Goal: Task Accomplishment & Management: Use online tool/utility

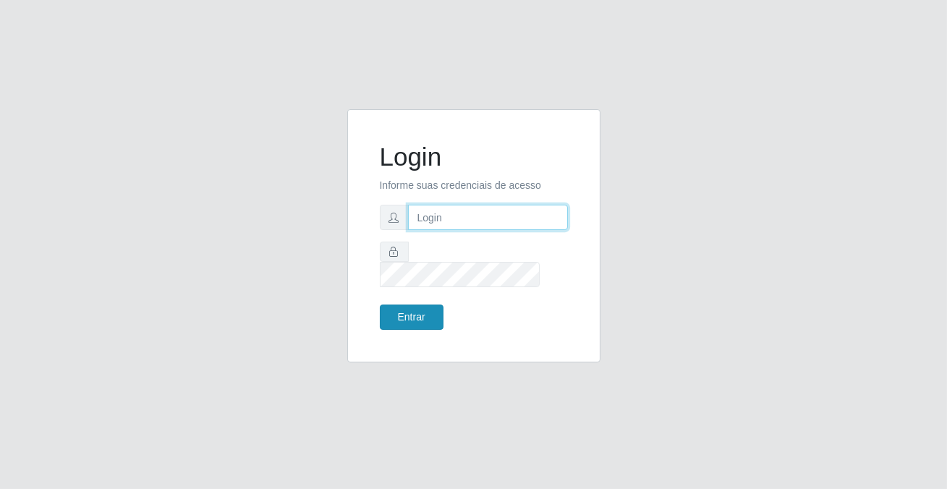
type input "[PERSON_NAME][EMAIL_ADDRESS][DOMAIN_NAME]"
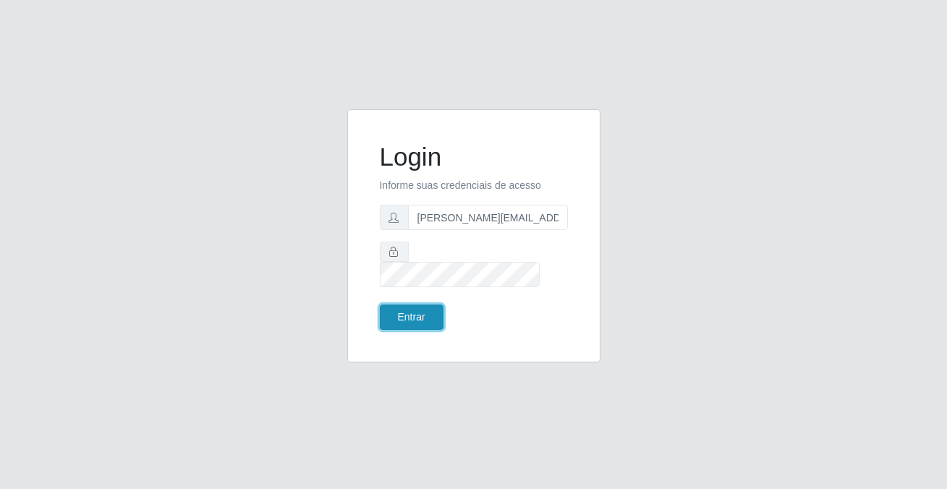
click at [415, 313] on button "Entrar" at bounding box center [412, 317] width 64 height 25
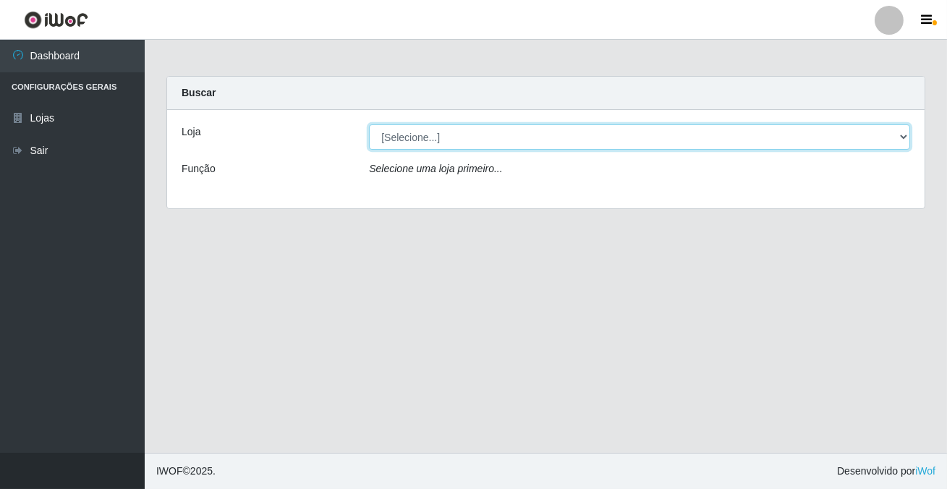
click at [419, 137] on select "[Selecione...] Rede Potiguar 2 - Macaíba" at bounding box center [639, 136] width 541 height 25
select select "101"
click at [369, 124] on select "[Selecione...] Rede Potiguar 2 - Macaíba" at bounding box center [639, 136] width 541 height 25
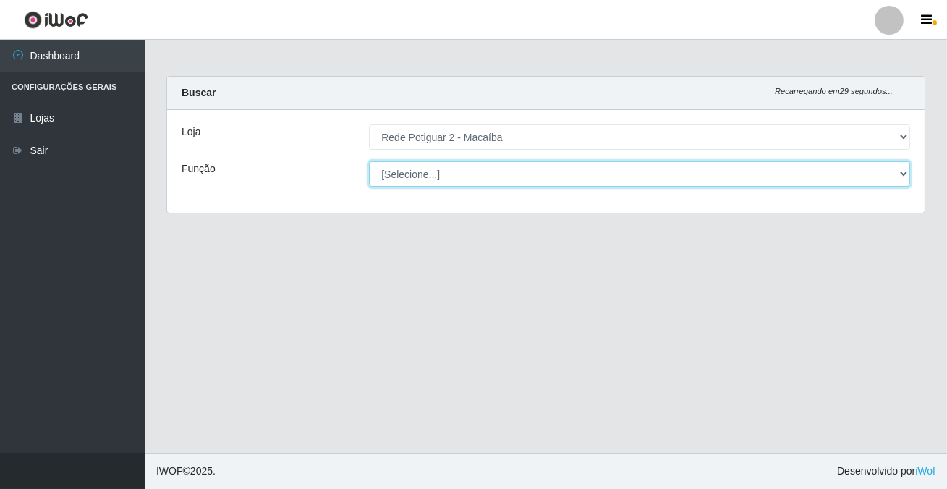
click at [420, 175] on select "[Selecione...] ASG ASG + ASG ++ Auxiliar de Estoque Balconista Embalador Reposi…" at bounding box center [639, 173] width 541 height 25
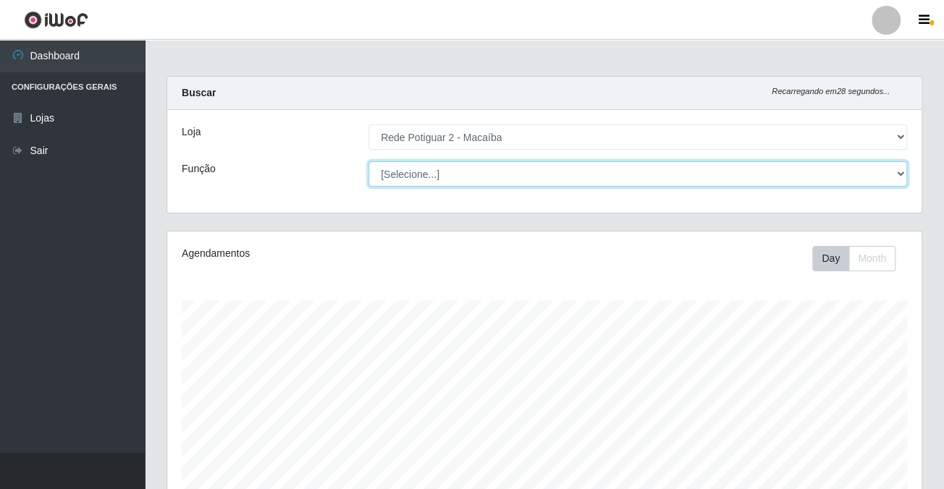
scroll to position [300, 754]
select select "1"
click at [368, 161] on select "[Selecione...] ASG ASG + ASG ++ Auxiliar de Estoque Balconista Embalador Reposi…" at bounding box center [637, 173] width 539 height 25
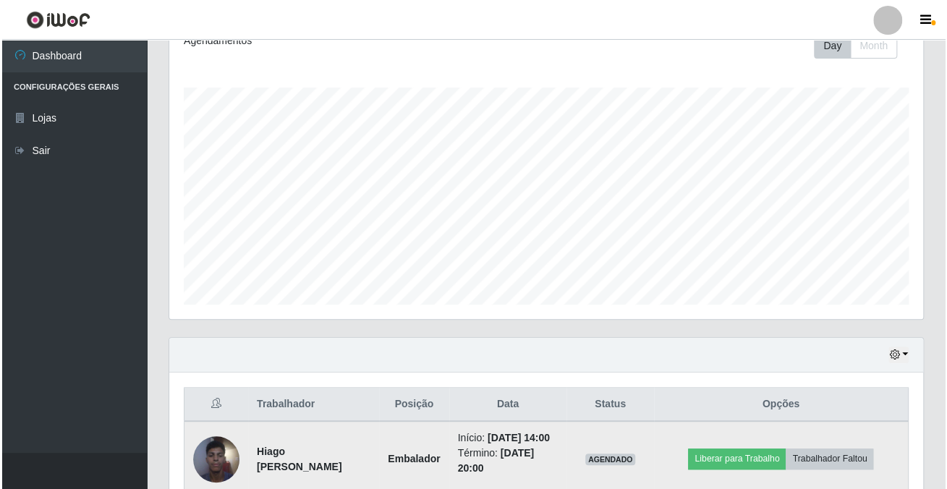
scroll to position [363, 0]
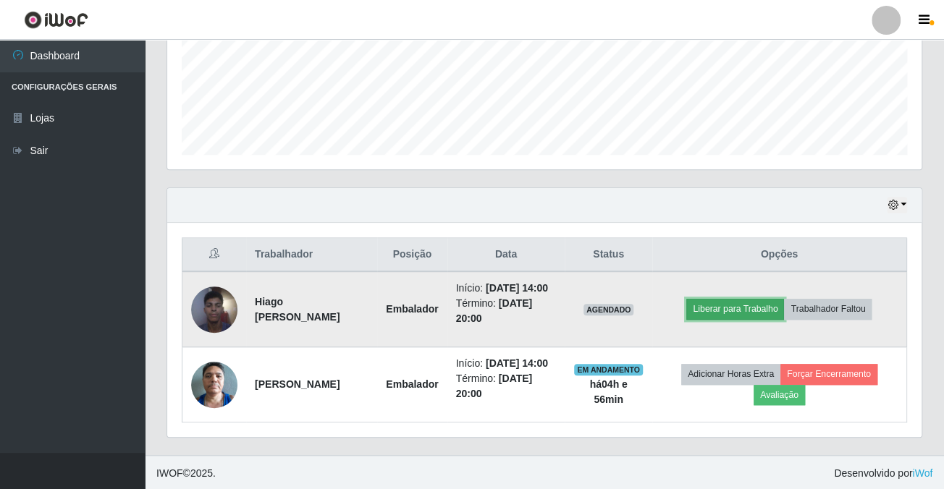
click at [745, 311] on button "Liberar para Trabalho" at bounding box center [735, 309] width 98 height 20
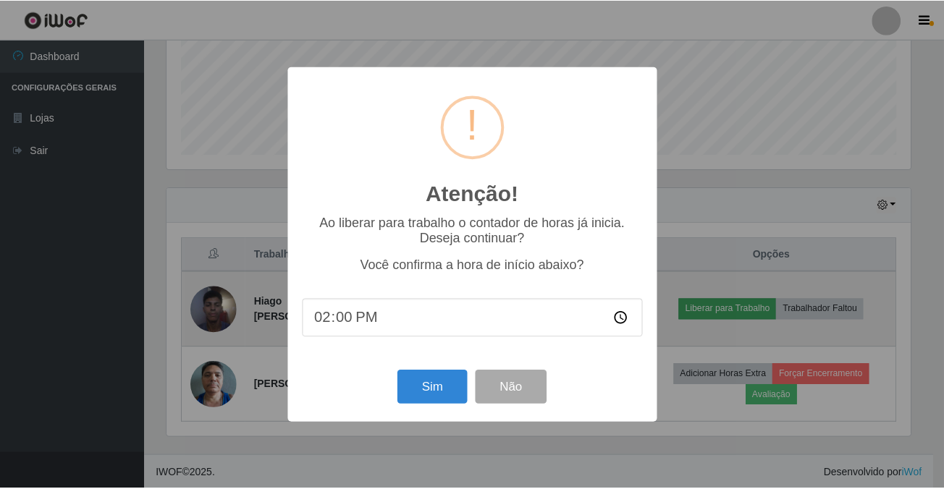
scroll to position [300, 746]
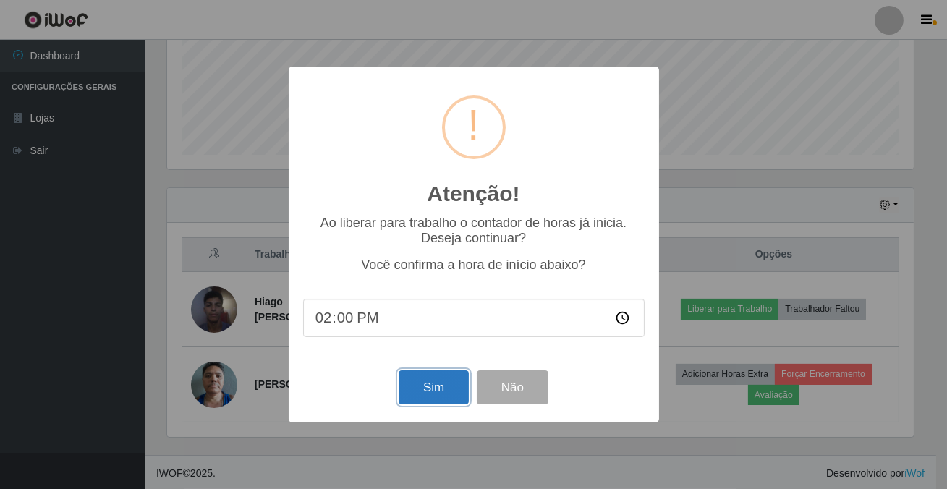
click at [450, 391] on button "Sim" at bounding box center [434, 388] width 70 height 34
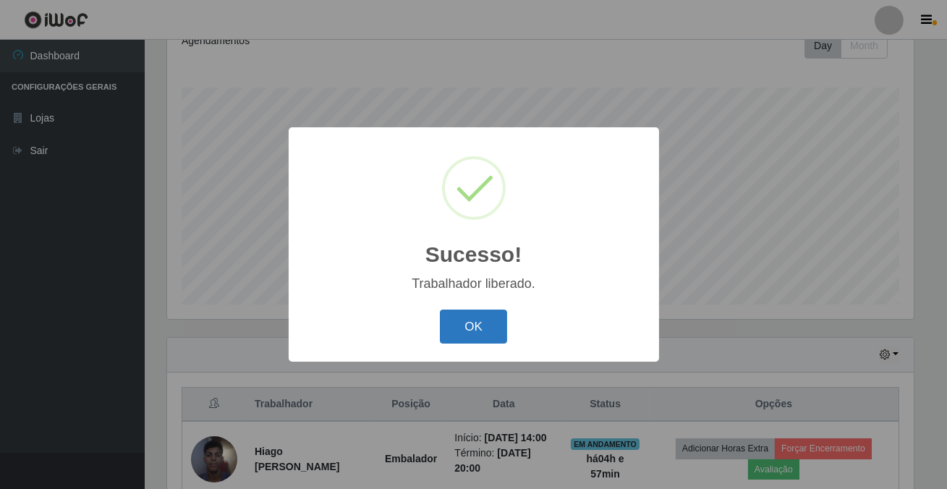
click at [493, 324] on button "OK" at bounding box center [473, 327] width 67 height 34
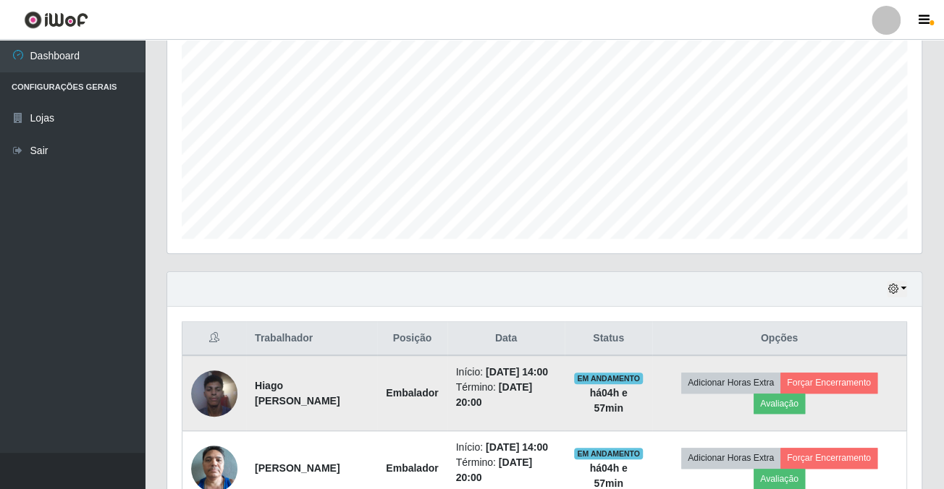
scroll to position [363, 0]
